Goal: Navigation & Orientation: Find specific page/section

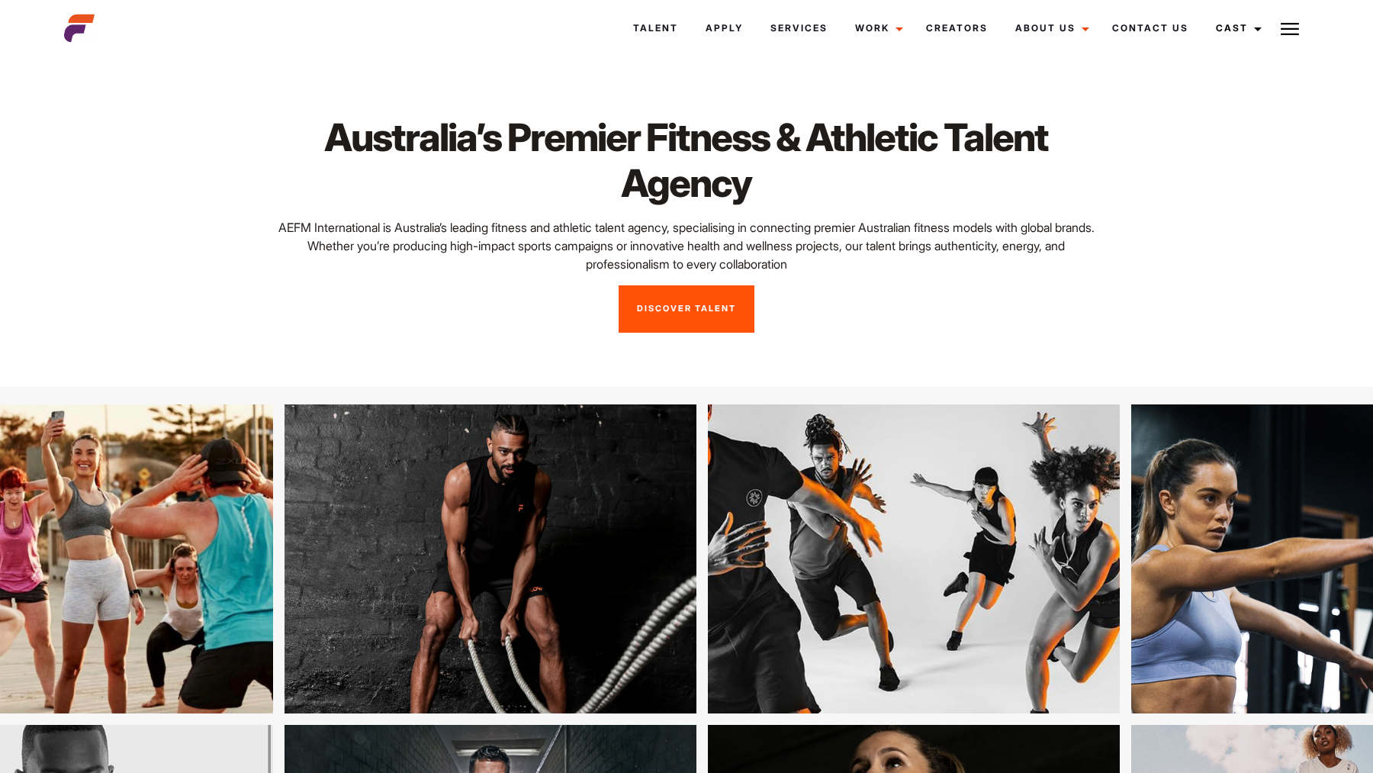
click at [702, 329] on link "Discover Talent" at bounding box center [687, 308] width 136 height 47
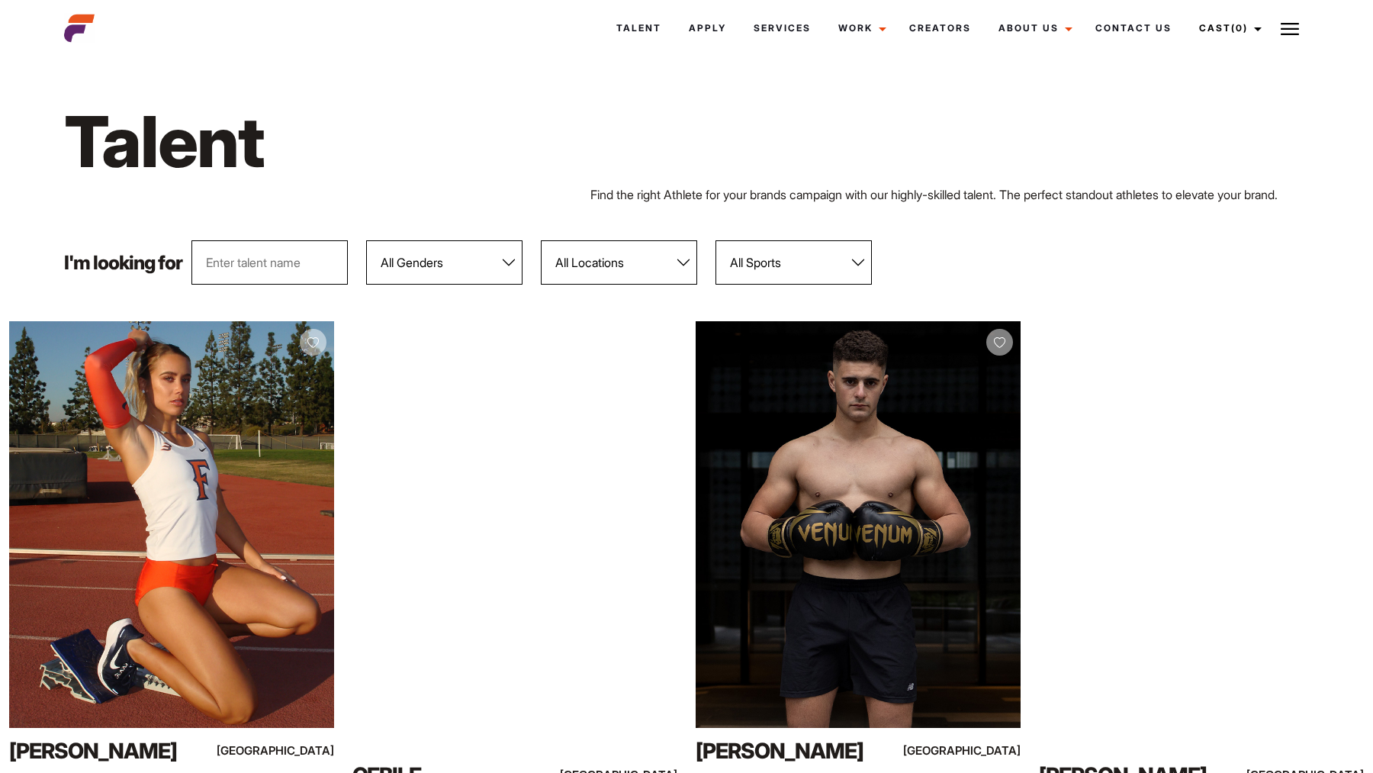
click at [235, 261] on input "text" at bounding box center [269, 262] width 156 height 44
type input "ami"
type input "[PERSON_NAME]"
click at [937, 217] on div "Talent Find the right Athlete for your brands campaign with our highly-skilled …" at bounding box center [686, 150] width 1263 height 179
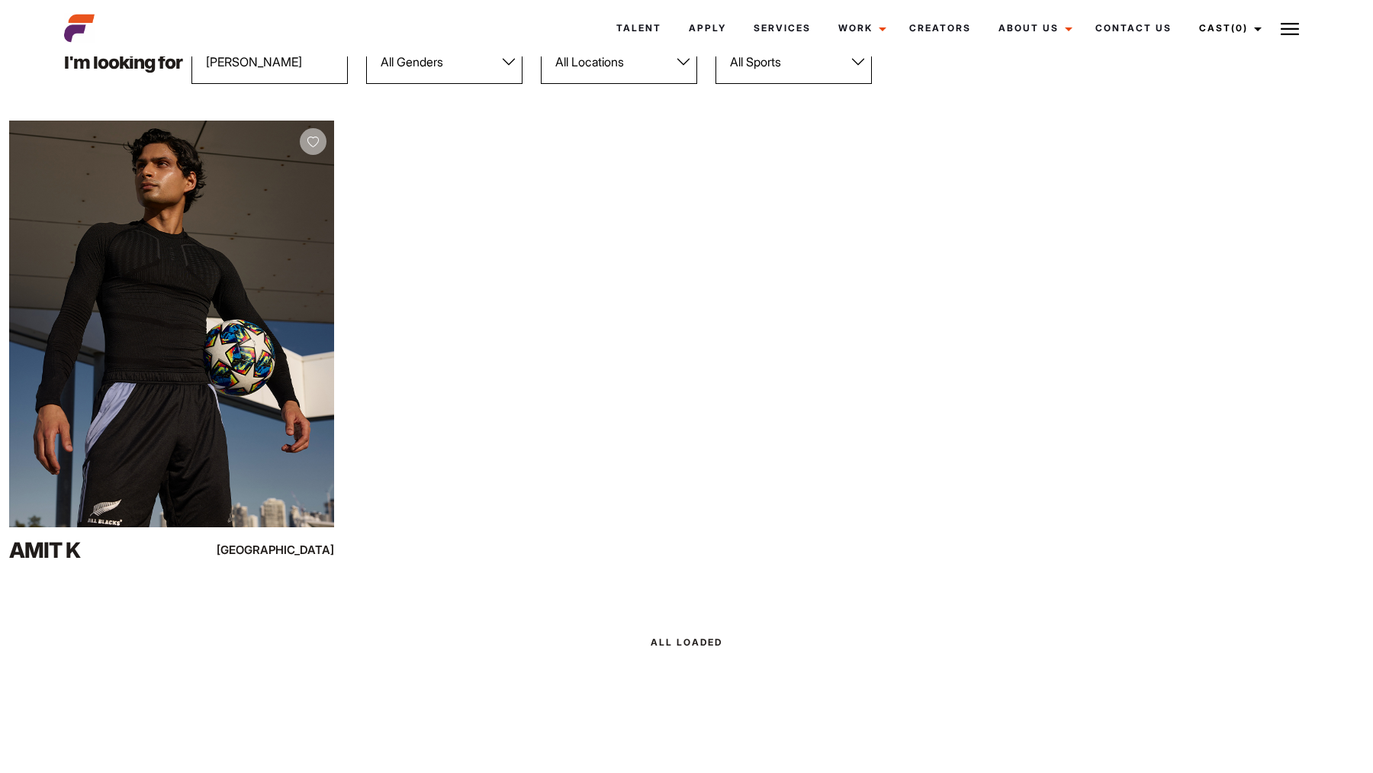
scroll to position [196, 0]
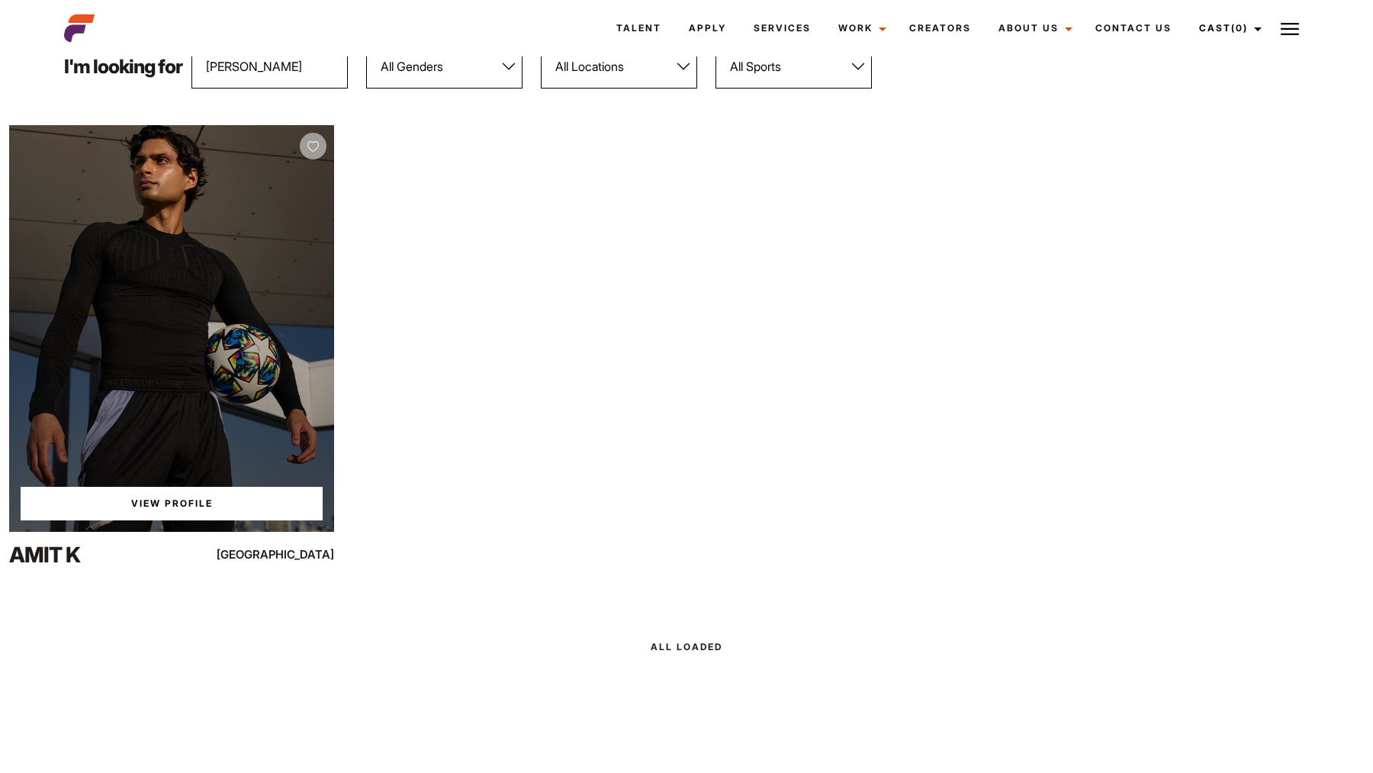
click at [158, 322] on div "View Profile" at bounding box center [171, 328] width 325 height 407
click at [162, 507] on link "View Profile" at bounding box center [172, 504] width 302 height 34
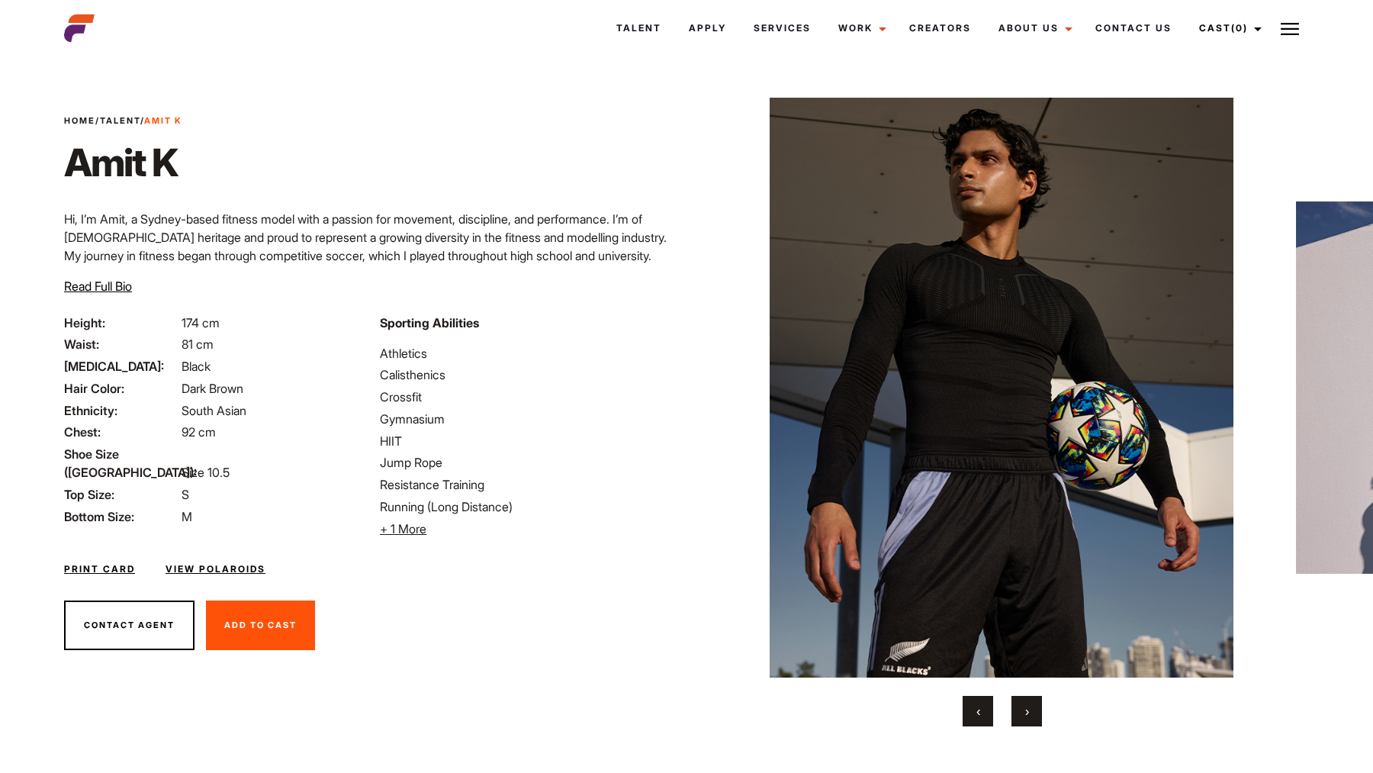
click at [1034, 712] on button "›" at bounding box center [1026, 711] width 31 height 31
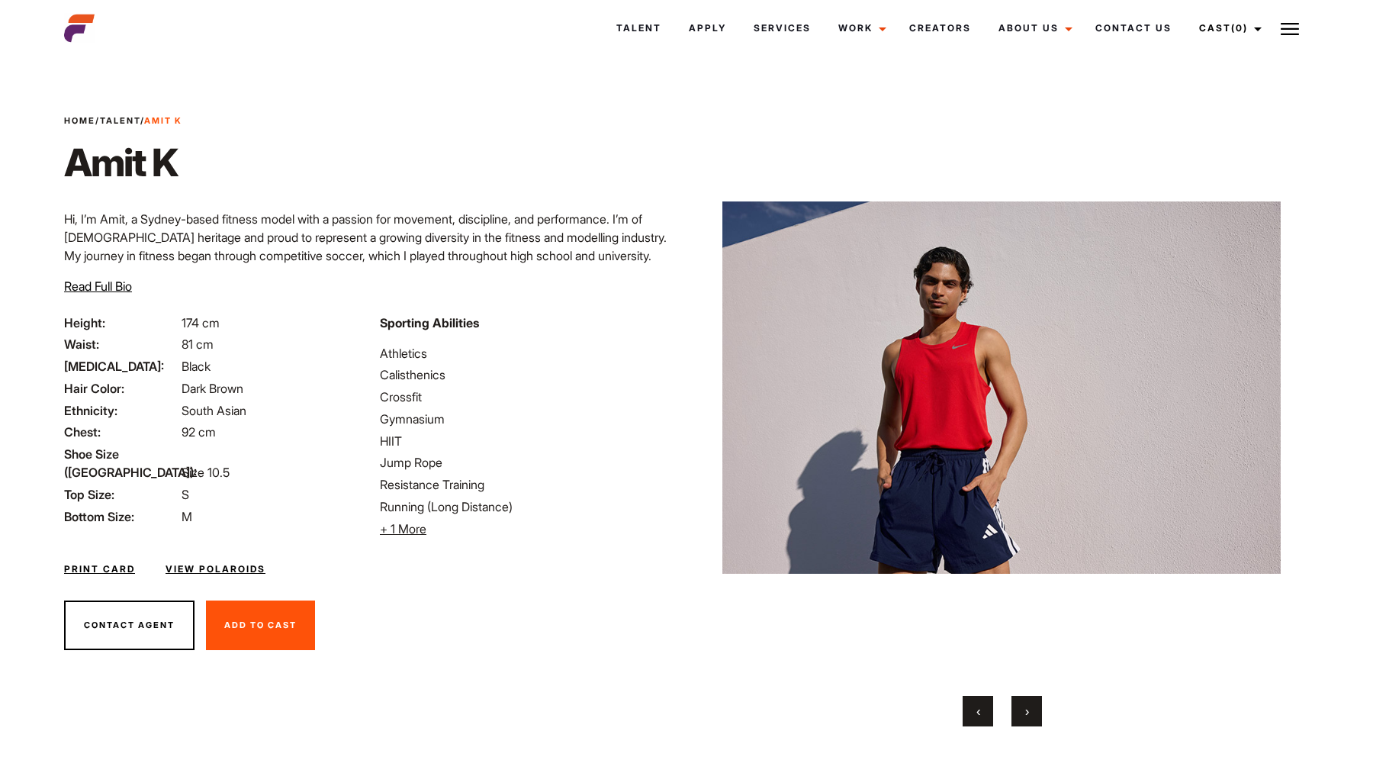
click at [1034, 712] on button "›" at bounding box center [1026, 711] width 31 height 31
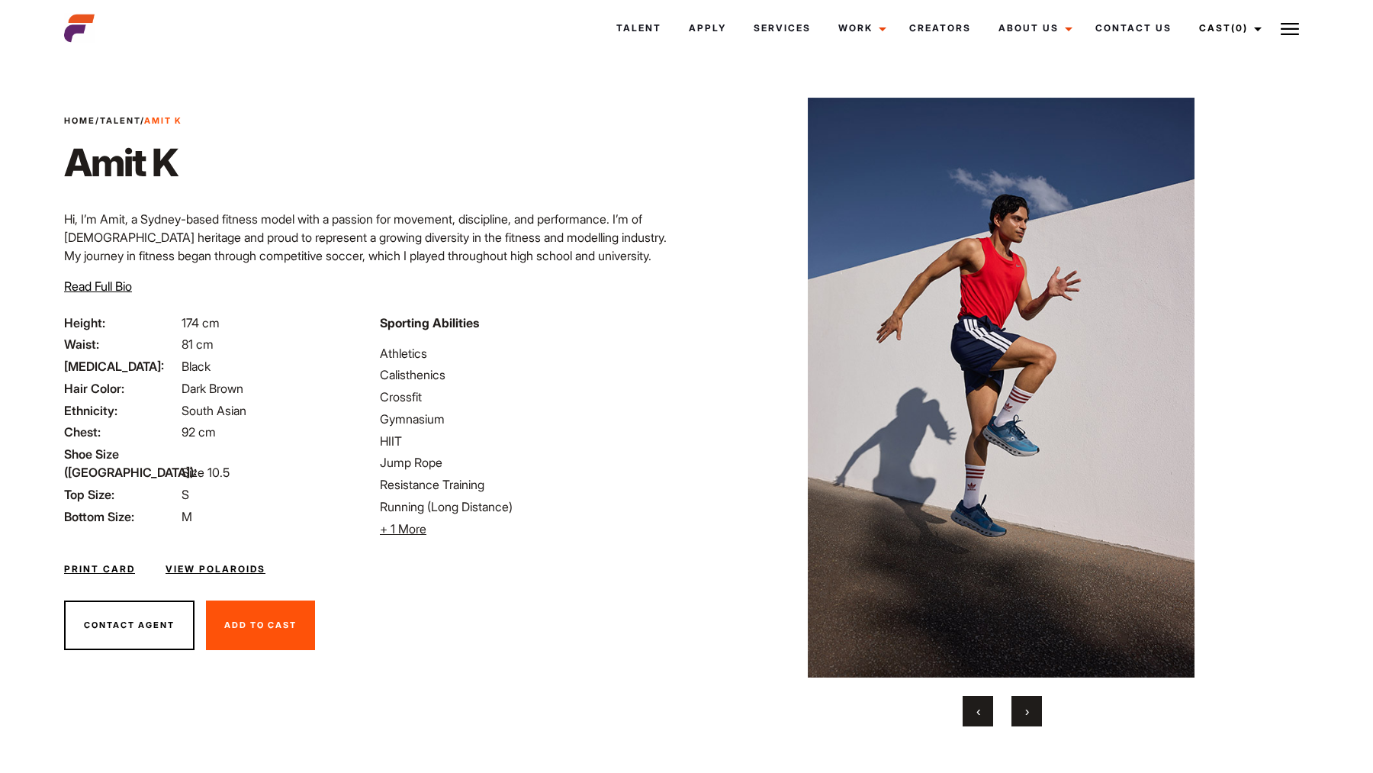
click at [1034, 712] on button "›" at bounding box center [1026, 711] width 31 height 31
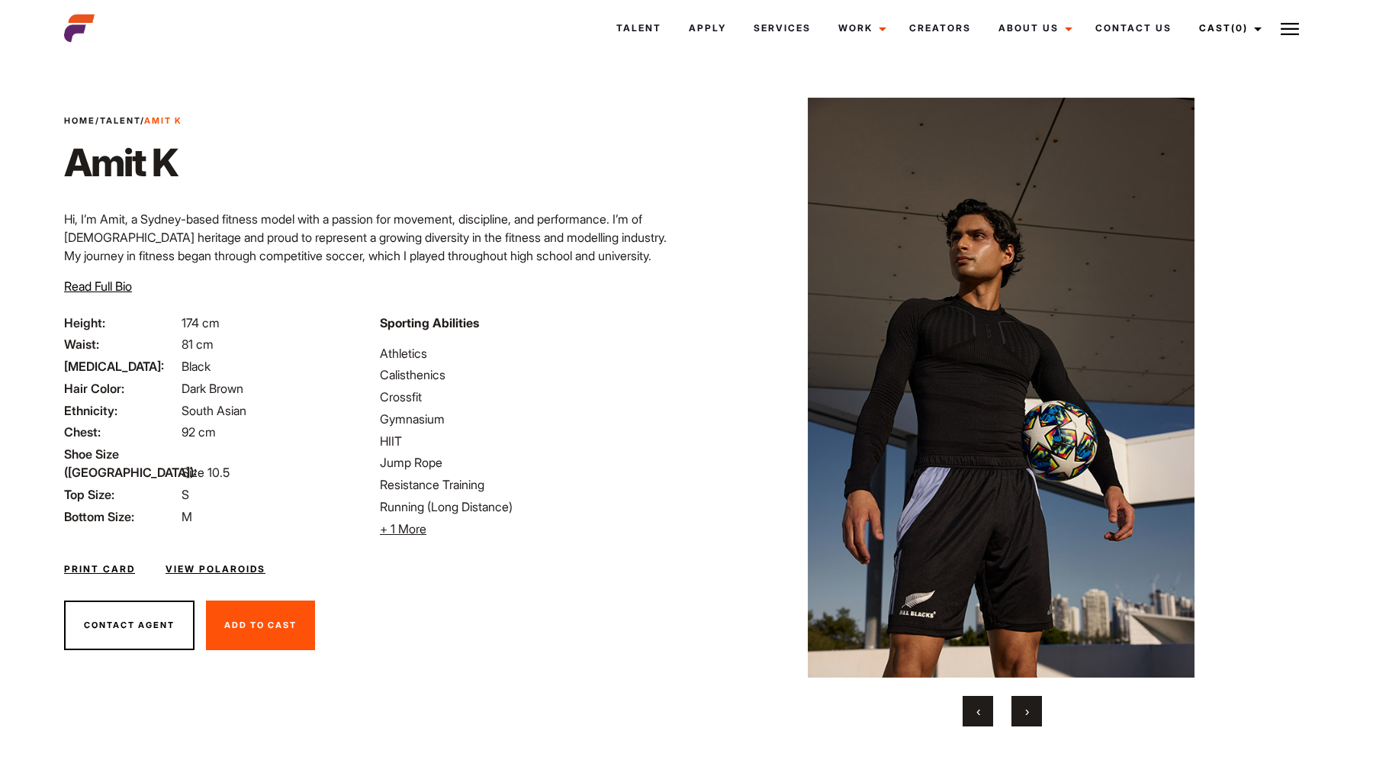
click at [1034, 712] on button "›" at bounding box center [1026, 711] width 31 height 31
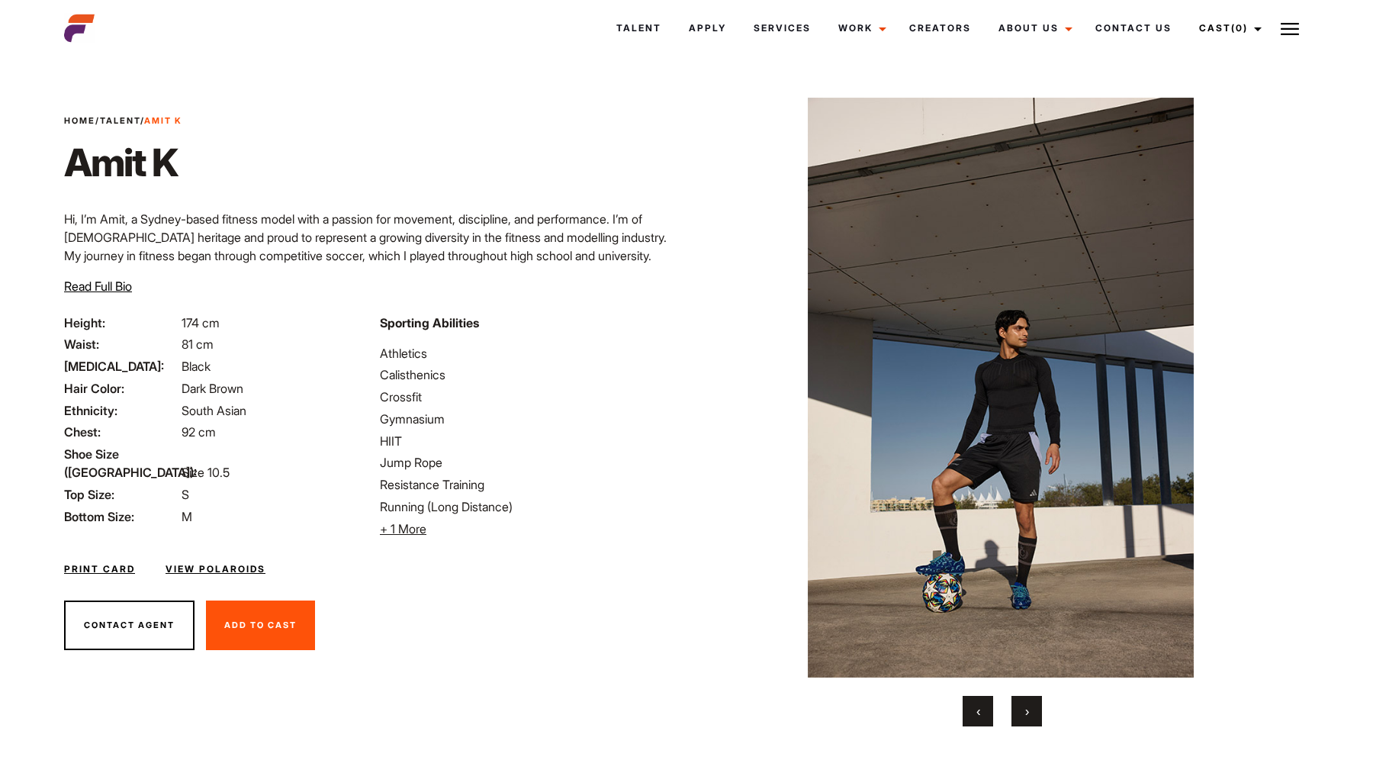
click at [1034, 712] on button "›" at bounding box center [1026, 711] width 31 height 31
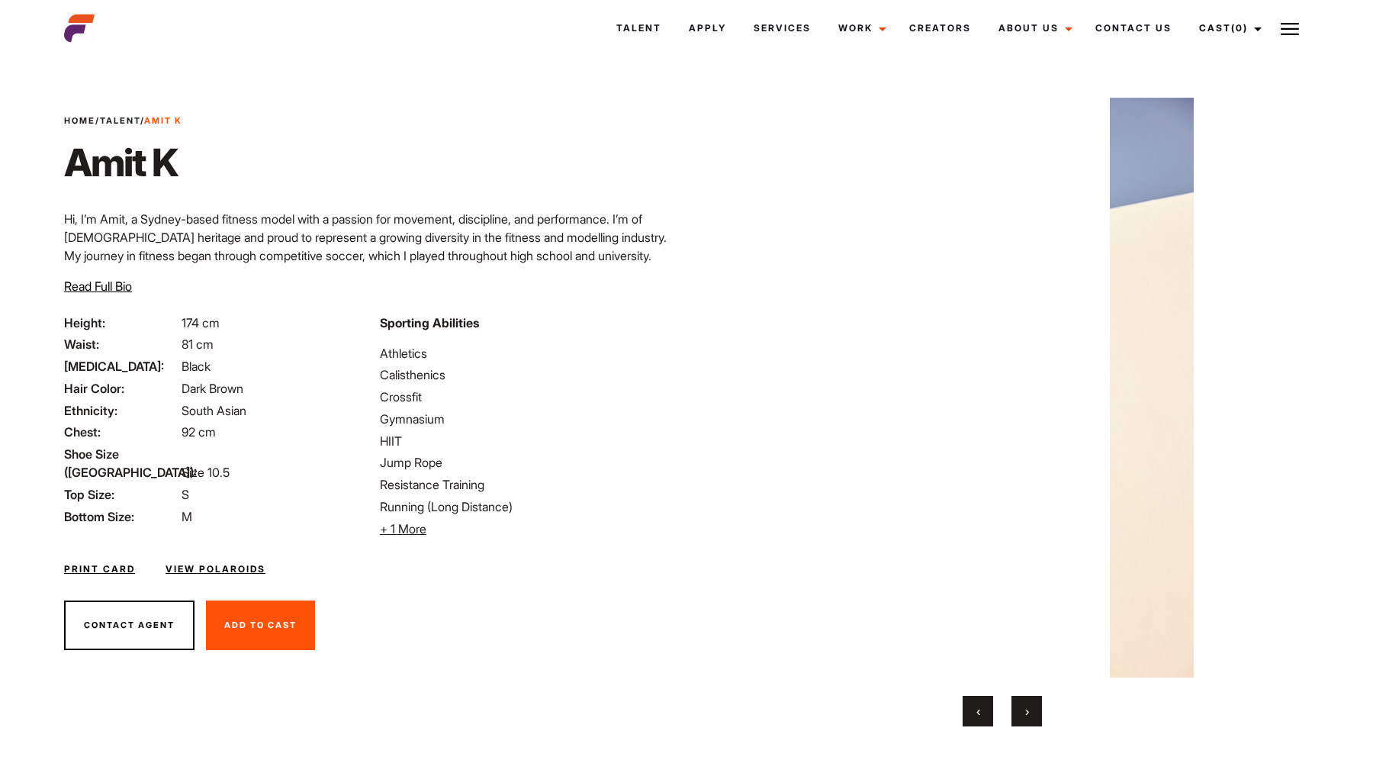
click at [1034, 712] on button "›" at bounding box center [1026, 711] width 31 height 31
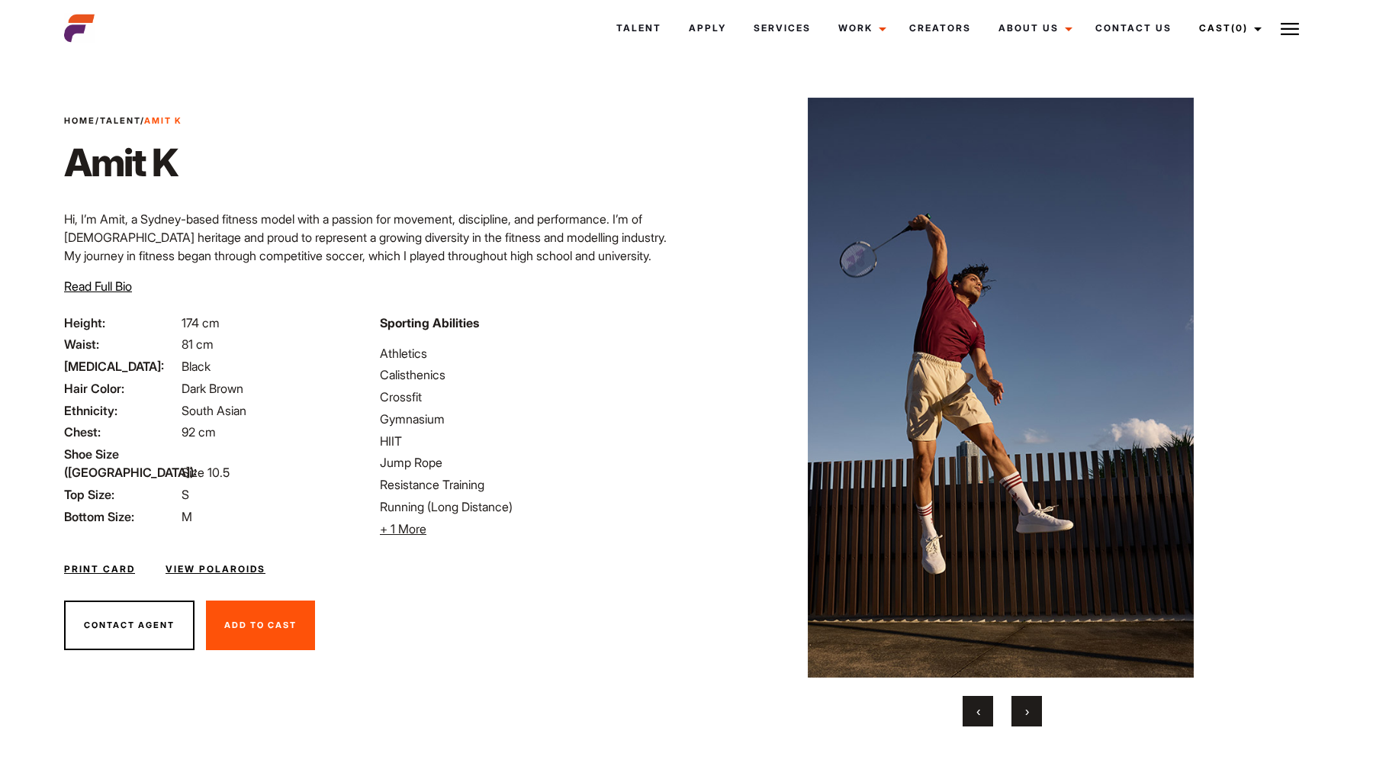
click at [1034, 712] on button "›" at bounding box center [1026, 711] width 31 height 31
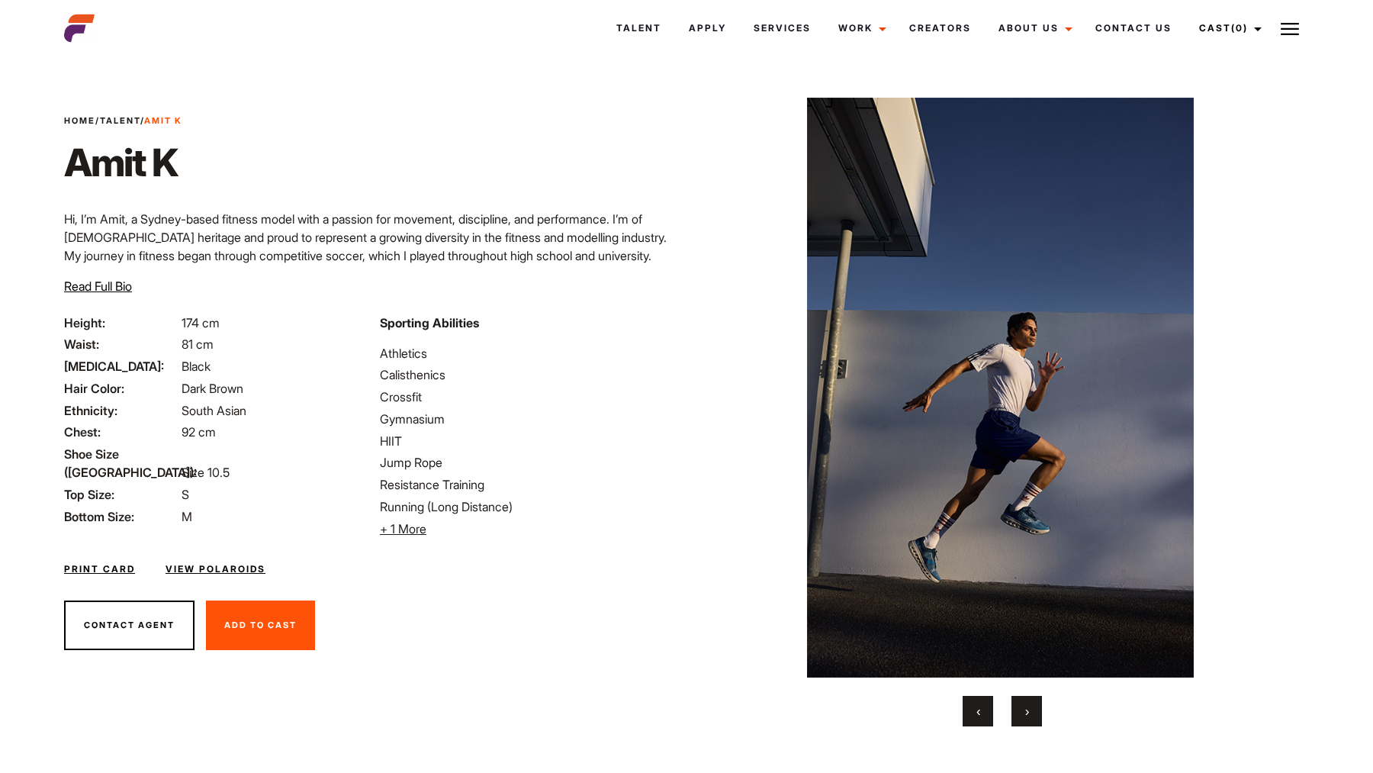
click at [1034, 712] on button "›" at bounding box center [1026, 711] width 31 height 31
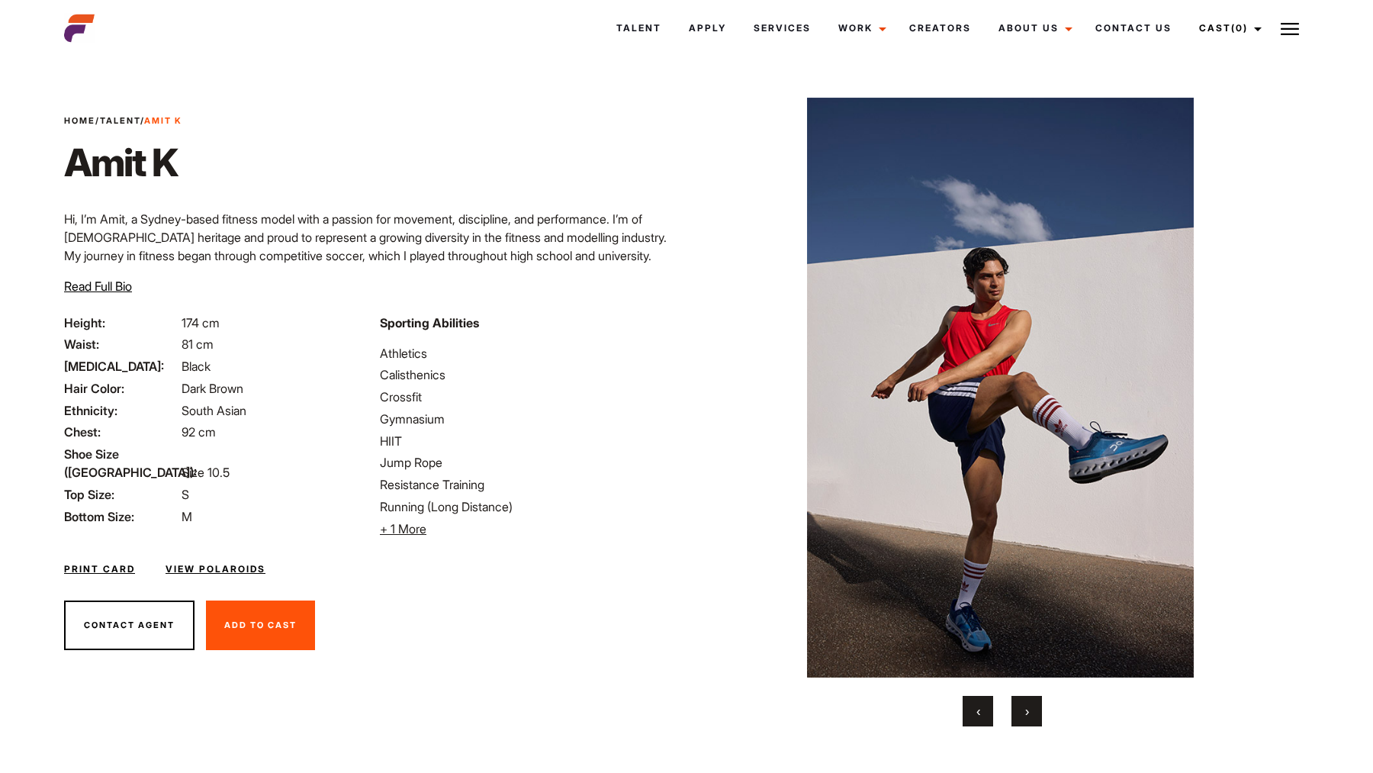
click at [1034, 712] on button "›" at bounding box center [1026, 711] width 31 height 31
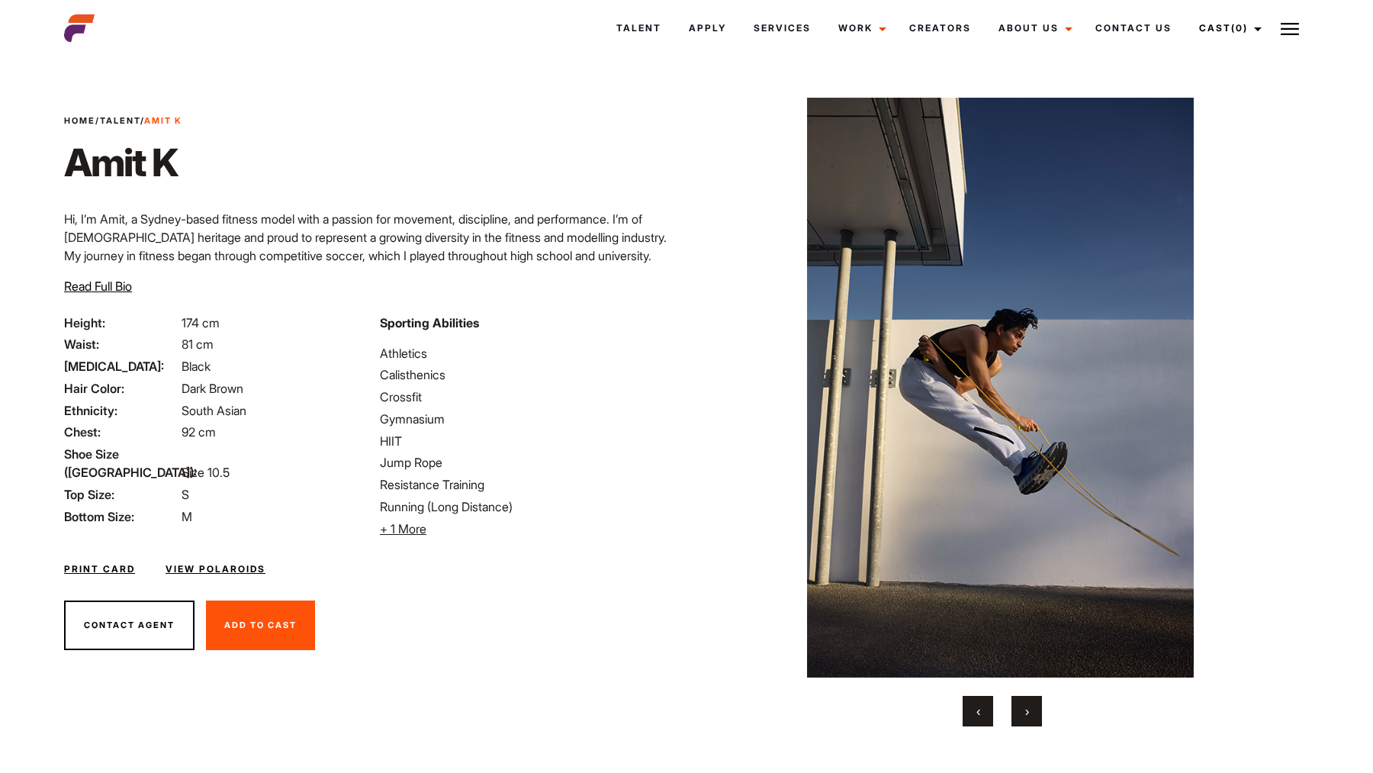
click at [1034, 712] on button "›" at bounding box center [1026, 711] width 31 height 31
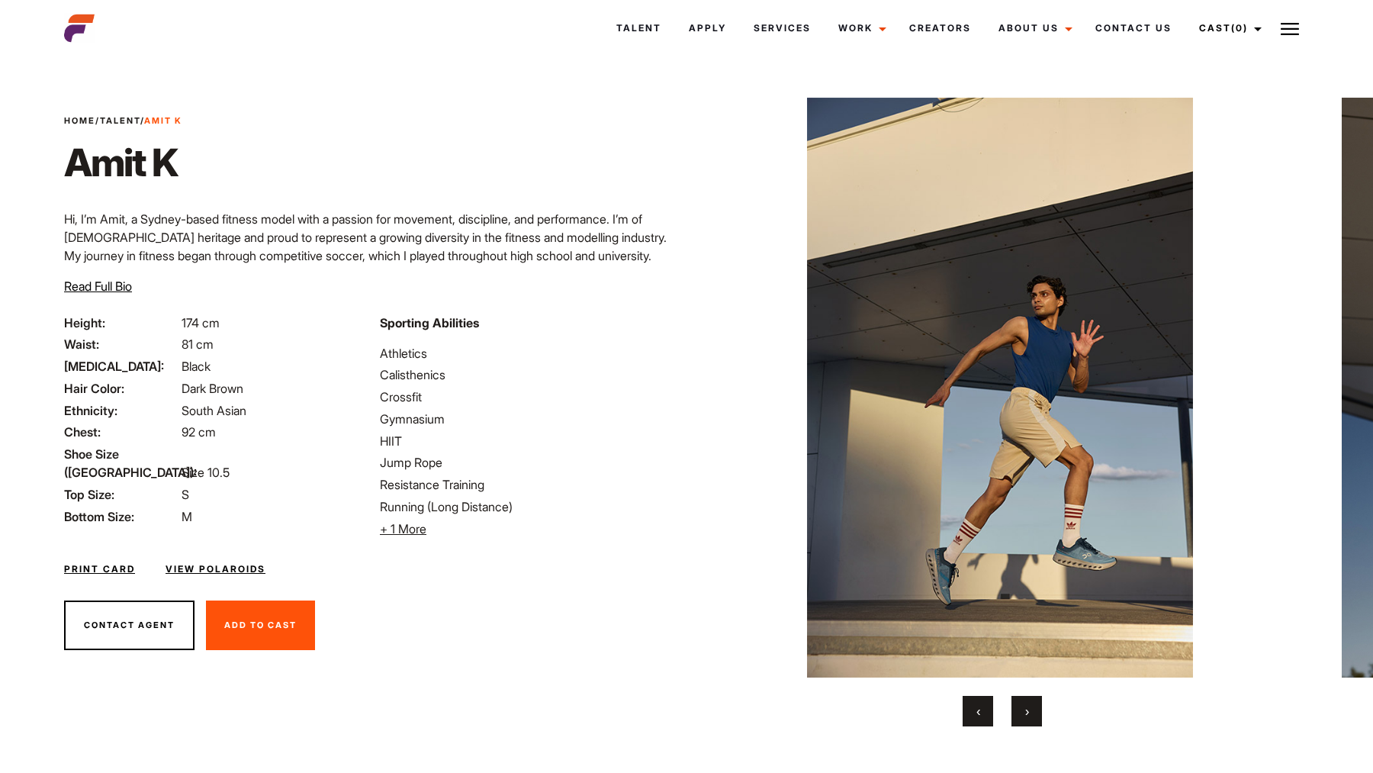
click at [1034, 712] on button "›" at bounding box center [1026, 711] width 31 height 31
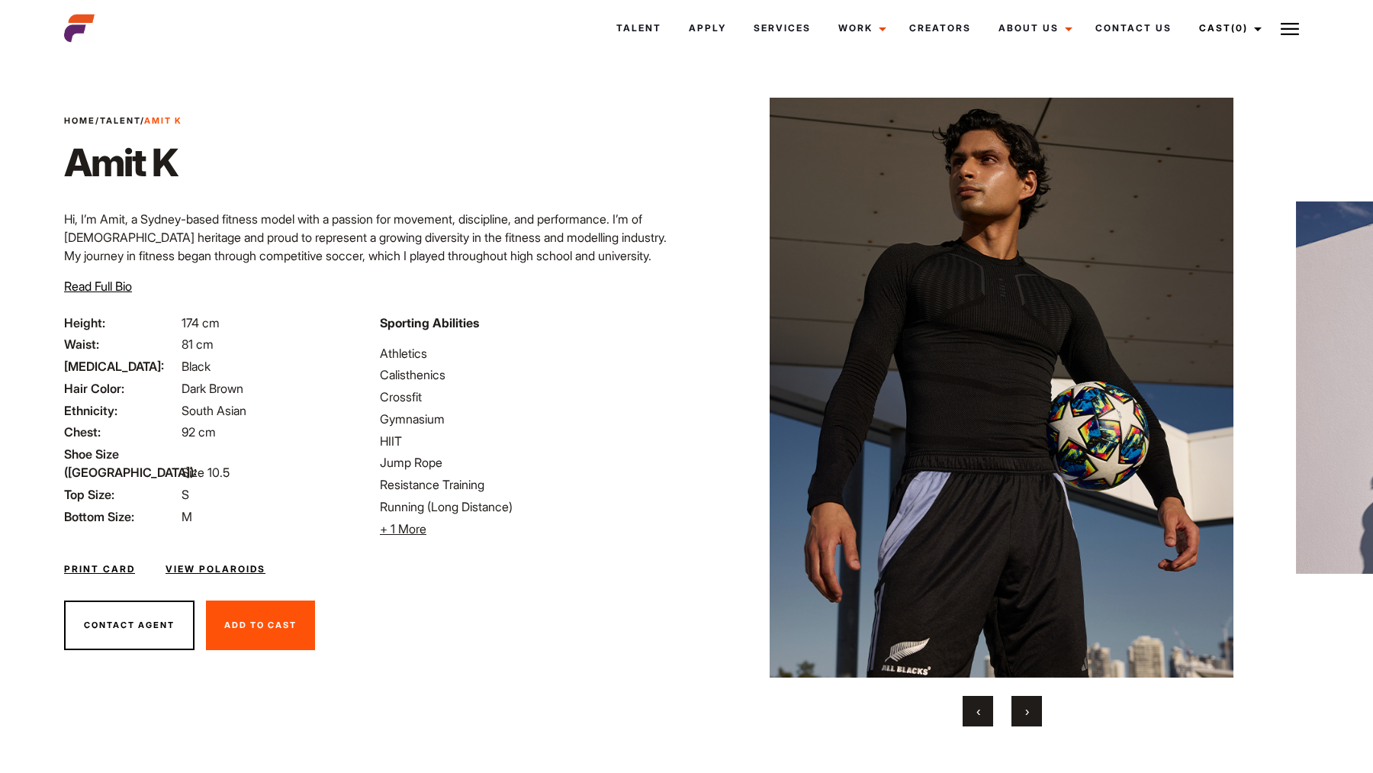
click at [1034, 712] on button "›" at bounding box center [1026, 711] width 31 height 31
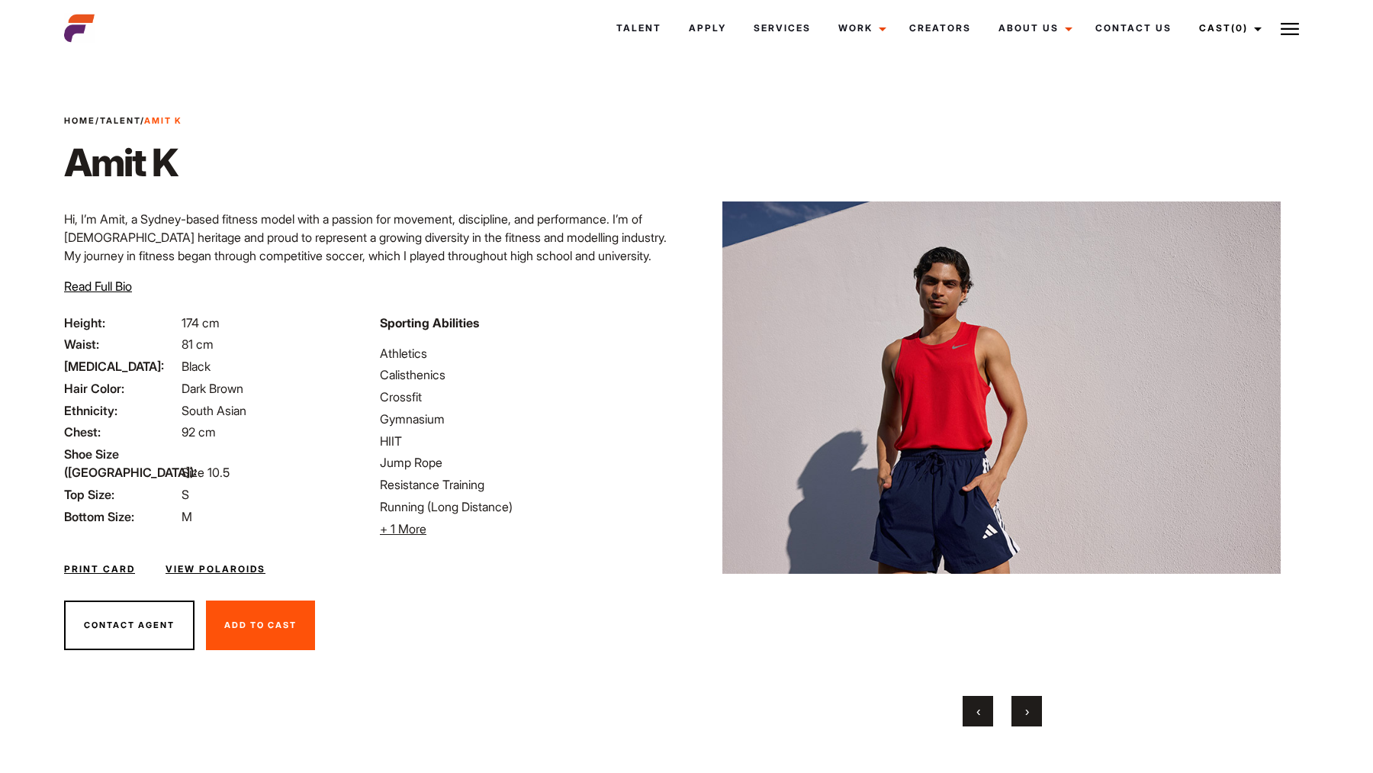
click at [694, 589] on div "Home / Talent / Amit K Amit K ‹ › Contact Agent Add To Cast Remove From Cast" at bounding box center [1003, 417] width 632 height 712
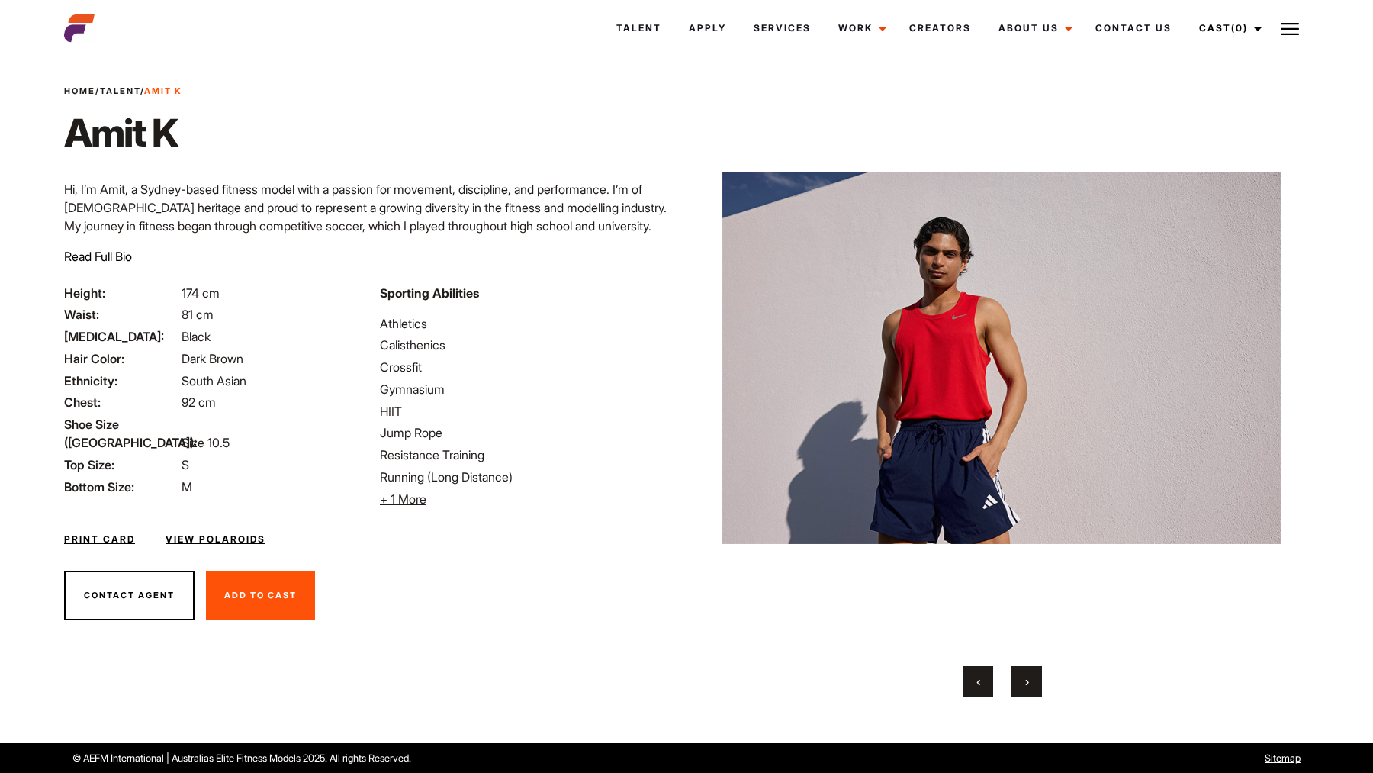
click at [595, 551] on div "Print Card View Polaroids" at bounding box center [371, 530] width 632 height 44
